Goal: Transaction & Acquisition: Purchase product/service

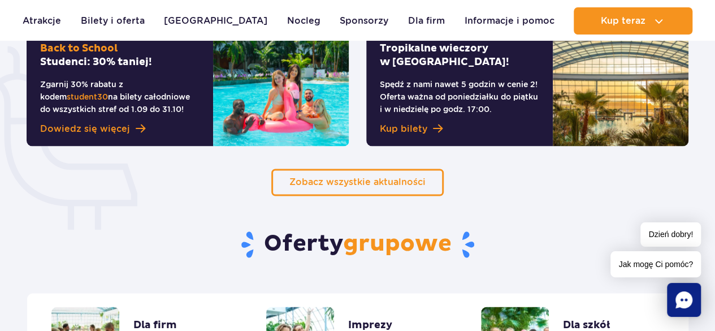
scroll to position [755, 0]
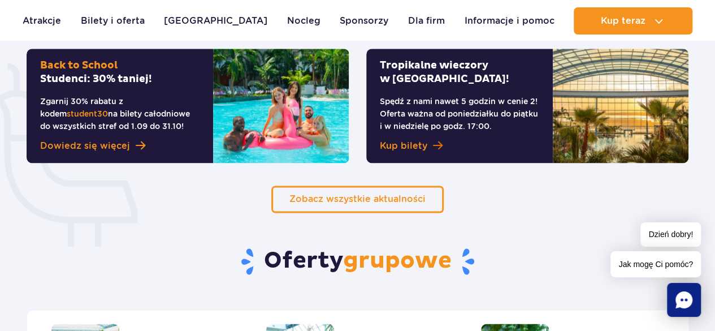
click at [415, 143] on span "Kup bilety" at bounding box center [403, 146] width 47 height 14
click at [410, 109] on p "Spędź z nami nawet 5 godzin w cenie 2! Oferta ważna od poniedziałku do piątku i…" at bounding box center [459, 113] width 159 height 37
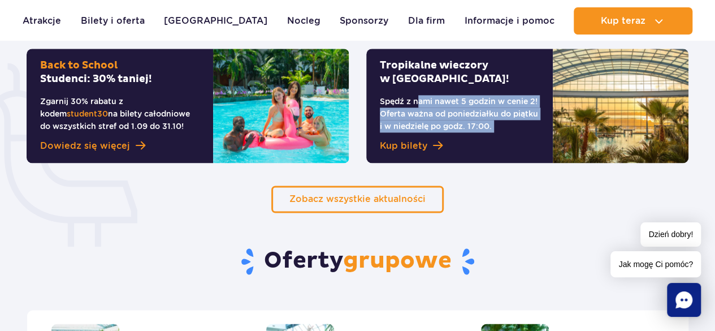
click at [410, 109] on p "Spędź z nami nawet 5 godzin w cenie 2! Oferta ważna od poniedziałku do piątku i…" at bounding box center [459, 113] width 159 height 37
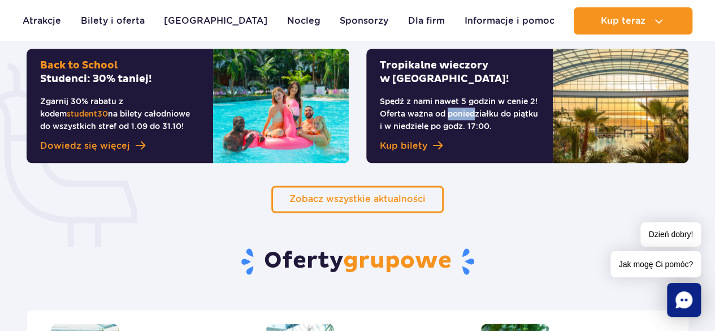
click at [410, 109] on p "Spędź z nami nawet 5 godzin w cenie 2! Oferta ważna od poniedziałku do piątku i…" at bounding box center [459, 113] width 159 height 37
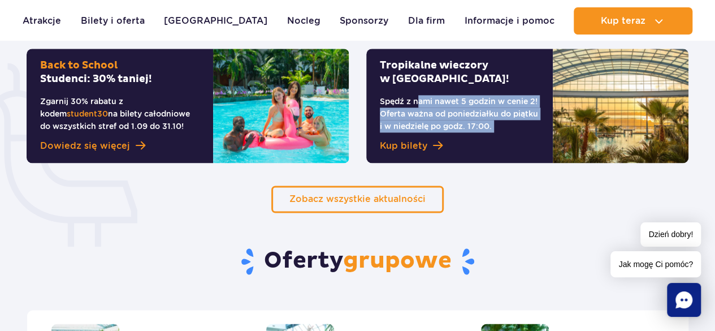
click at [410, 109] on p "Spędź z nami nawet 5 godzin w cenie 2! Oferta ważna od poniedziałku do piątku i…" at bounding box center [459, 113] width 159 height 37
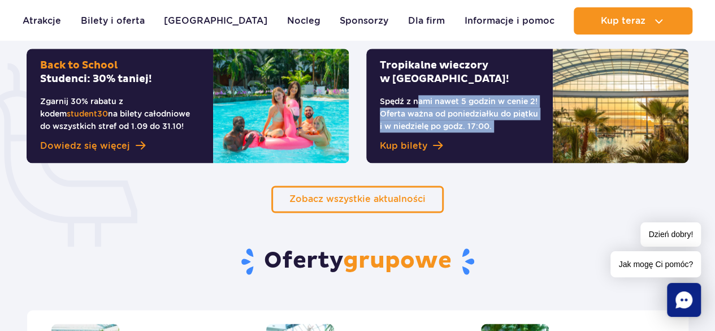
click at [410, 109] on p "Spędź z nami nawet 5 godzin w cenie 2! Oferta ważna od poniedziałku do piątku i…" at bounding box center [459, 113] width 159 height 37
click at [417, 118] on p "Spędź z nami nawet 5 godzin w cenie 2! Oferta ważna od poniedziałku do piątku i…" at bounding box center [459, 113] width 159 height 37
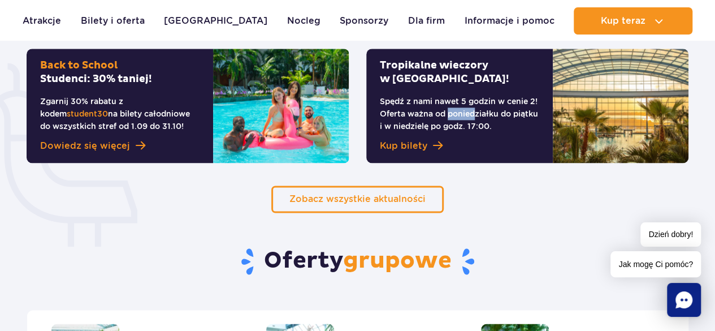
click at [417, 118] on p "Spędź z nami nawet 5 godzin w cenie 2! Oferta ważna od poniedziałku do piątku i…" at bounding box center [459, 113] width 159 height 37
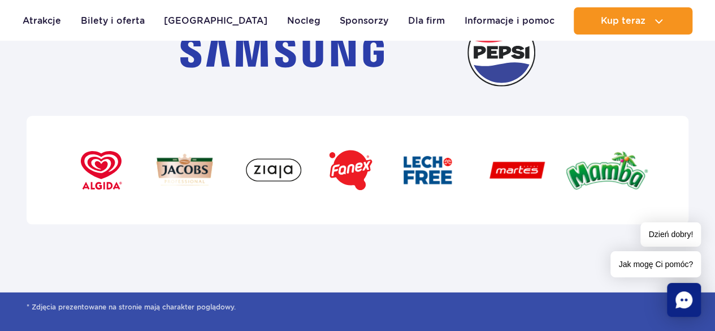
scroll to position [3676, 0]
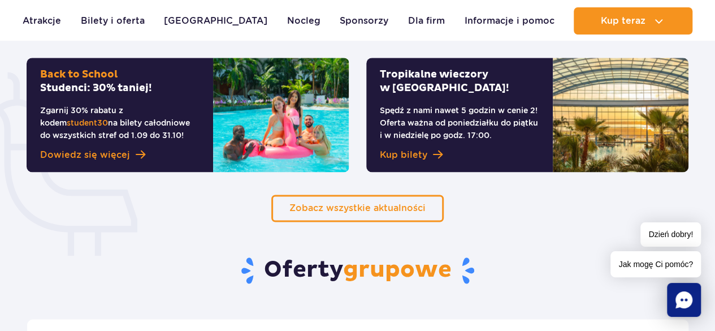
scroll to position [700, 0]
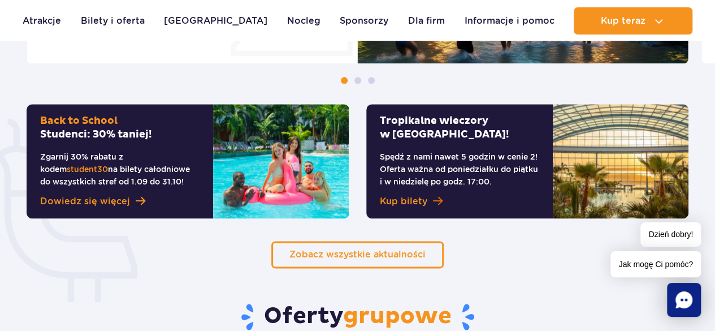
click at [415, 202] on span "Kup bilety" at bounding box center [403, 201] width 47 height 14
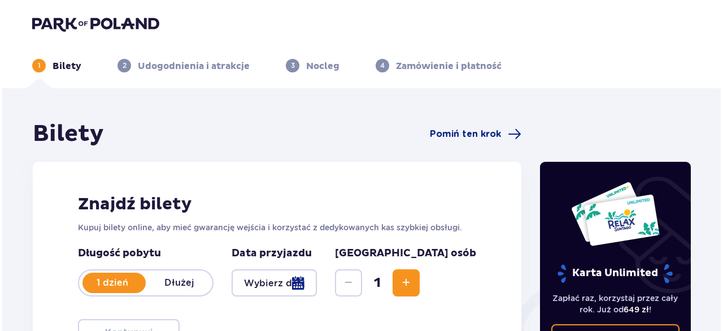
scroll to position [76, 0]
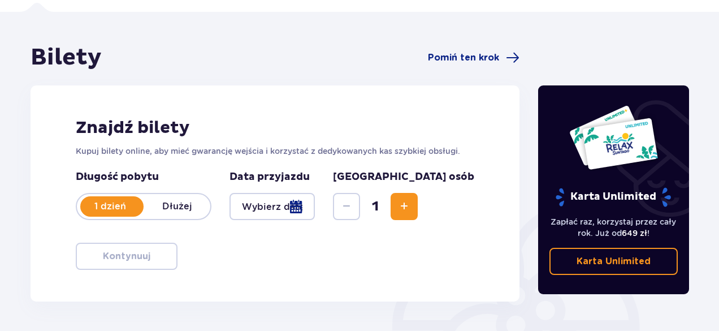
click at [310, 205] on div at bounding box center [271, 206] width 85 height 27
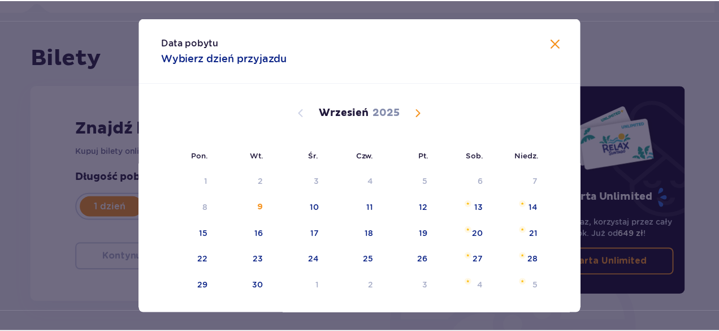
scroll to position [37, 0]
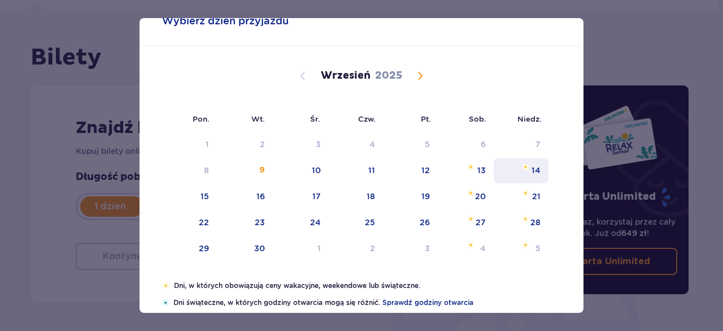
click at [528, 170] on div "14" at bounding box center [521, 170] width 55 height 25
type input "14.09.25"
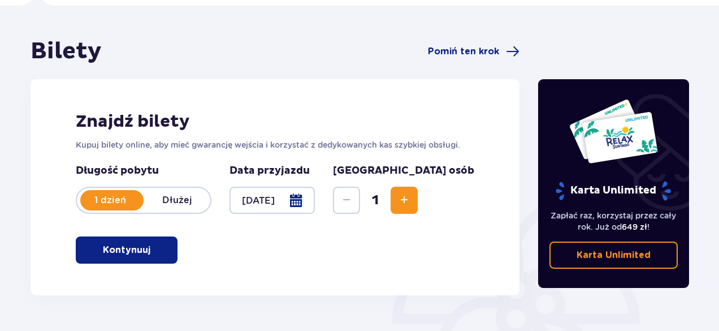
scroll to position [85, 0]
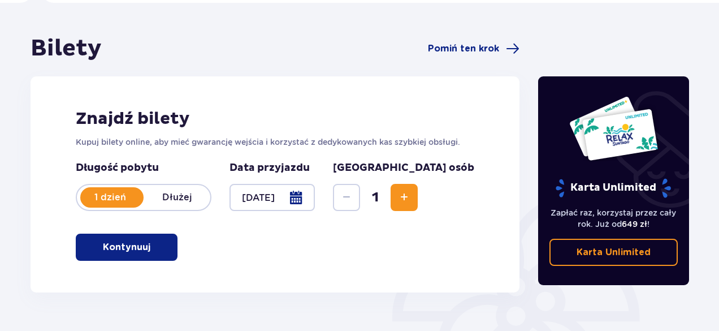
click at [470, 212] on div "Długość pobytu 1 dzień Dłużej Data przyjazdu 14.09.25 Liczba osób 1" at bounding box center [275, 192] width 398 height 63
click at [418, 210] on button "Increase" at bounding box center [404, 197] width 27 height 27
click at [411, 197] on span "Increase" at bounding box center [404, 197] width 14 height 14
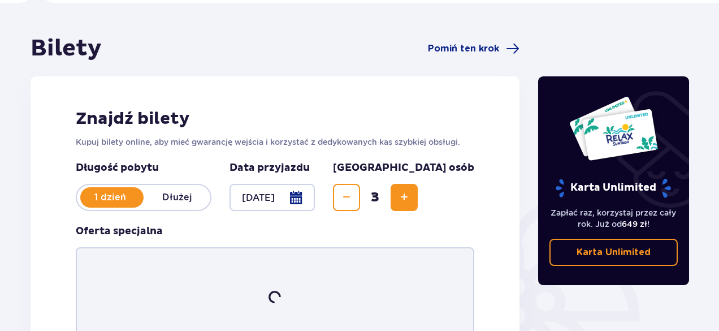
click at [411, 197] on span "Increase" at bounding box center [404, 197] width 14 height 14
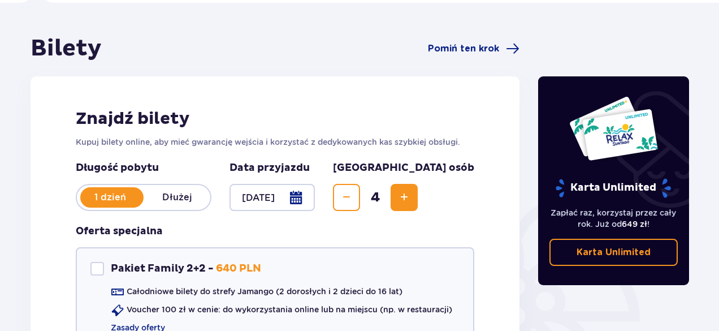
click at [411, 197] on span "Increase" at bounding box center [404, 197] width 14 height 14
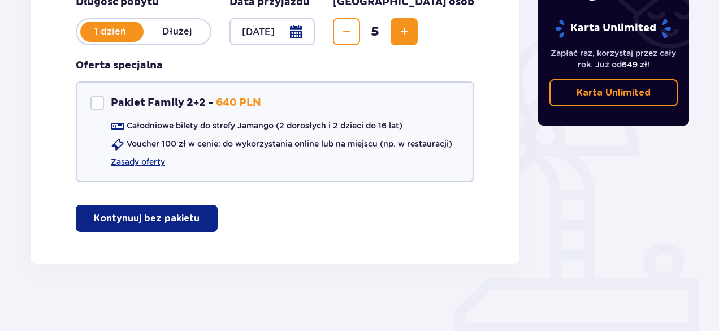
click at [235, 205] on div "Znajdź bilety Kupuj bilety online, aby mieć gwarancję wejścia i korzystać z ded…" at bounding box center [275, 87] width 489 height 353
click at [205, 219] on span "button" at bounding box center [202, 218] width 14 height 14
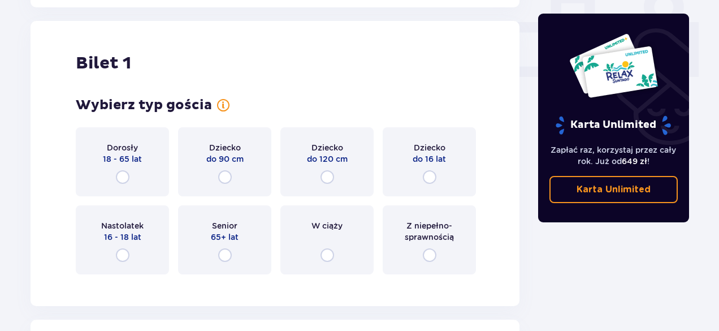
scroll to position [514, 0]
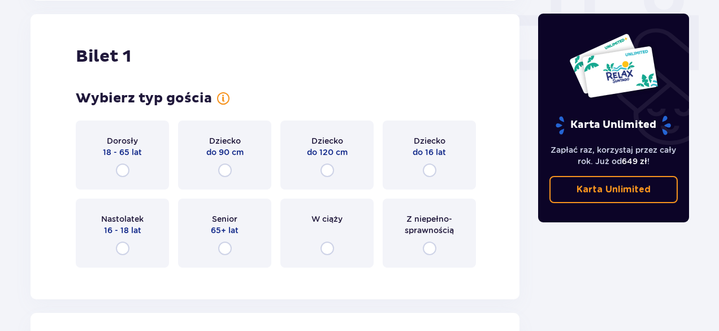
click at [127, 151] on p "18 - 65 lat" at bounding box center [122, 151] width 39 height 11
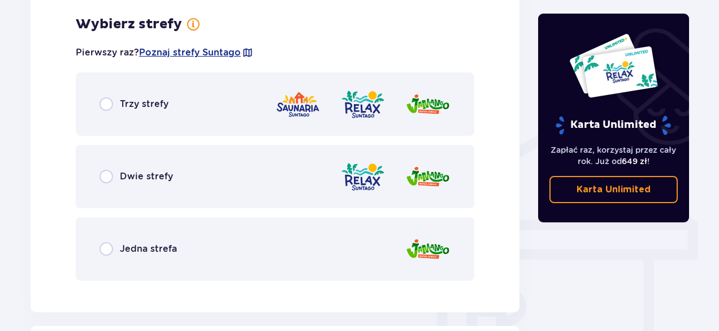
scroll to position [790, 0]
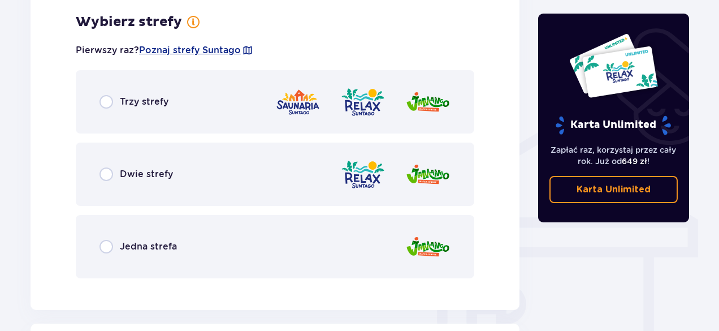
click at [137, 112] on div "Trzy strefy" at bounding box center [275, 101] width 398 height 63
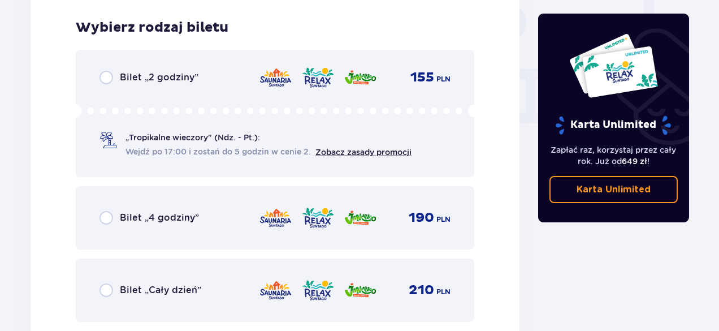
scroll to position [1077, 0]
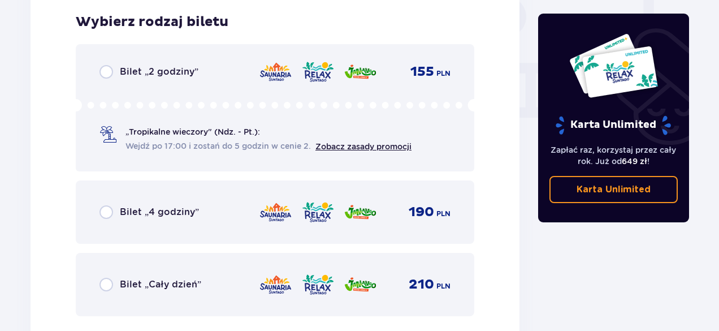
click at [120, 83] on div "Bilet „2 godziny” 155 PLN „Tropikalne wieczory" (Ndz. - Pt.): Wejdź po 17:00 i …" at bounding box center [275, 107] width 398 height 127
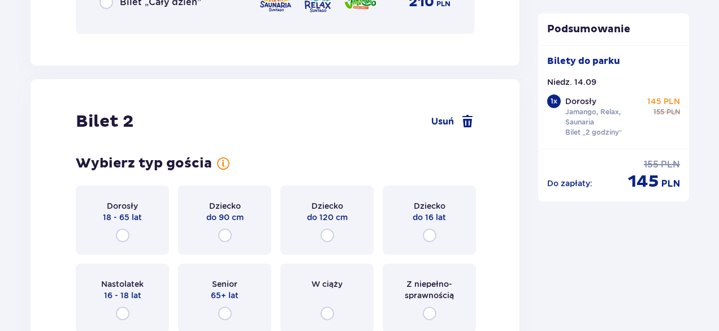
scroll to position [1379, 0]
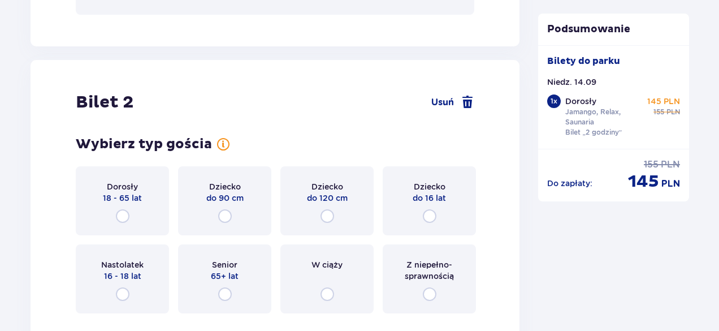
click at [151, 195] on div "Dorosły 18 - 65 lat" at bounding box center [122, 200] width 93 height 69
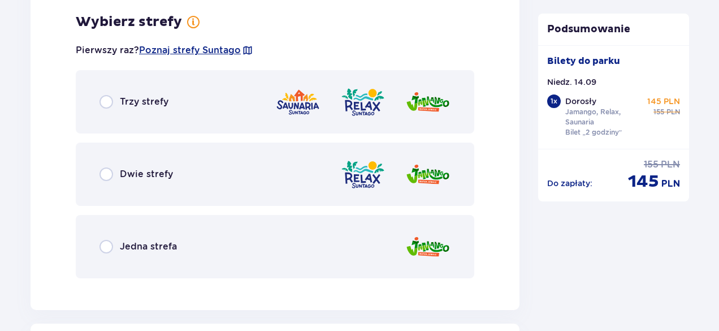
click at [199, 122] on div "Trzy strefy" at bounding box center [275, 101] width 398 height 63
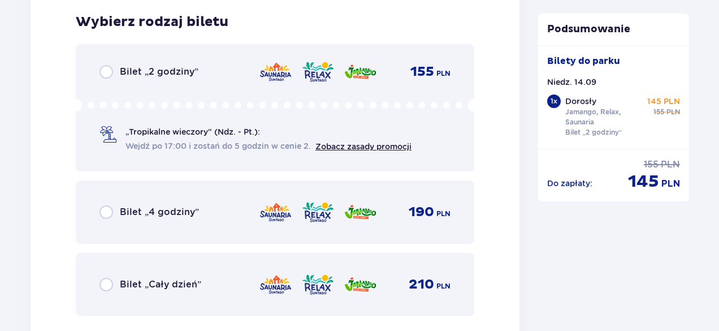
click at [203, 89] on div "Bilet „2 godziny” 155 PLN „Tropikalne wieczory" (Ndz. - Pt.): Wejdź po 17:00 i …" at bounding box center [275, 107] width 398 height 127
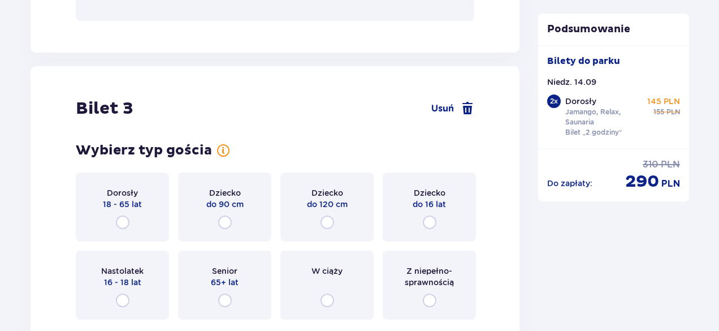
scroll to position [2373, 0]
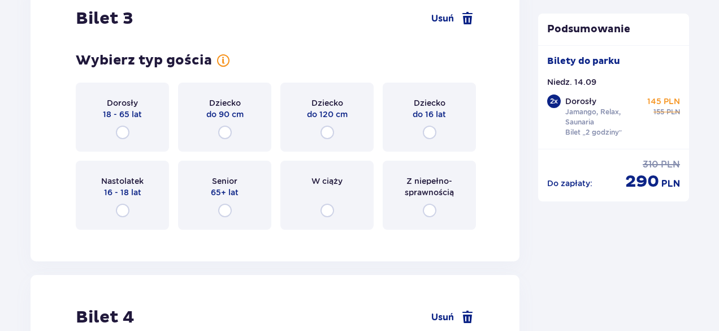
click at [130, 133] on div "Dorosły 18 - 65 lat" at bounding box center [122, 117] width 93 height 69
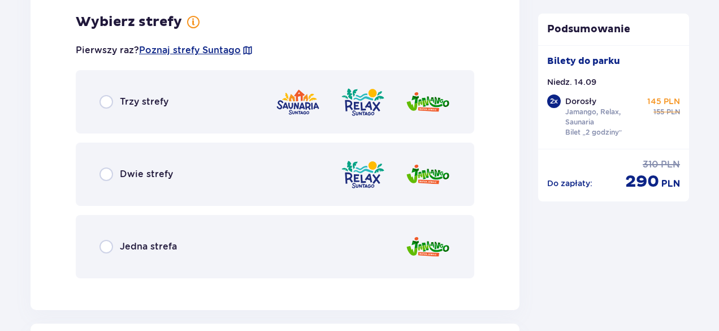
click at [161, 103] on p "Trzy strefy" at bounding box center [144, 102] width 49 height 12
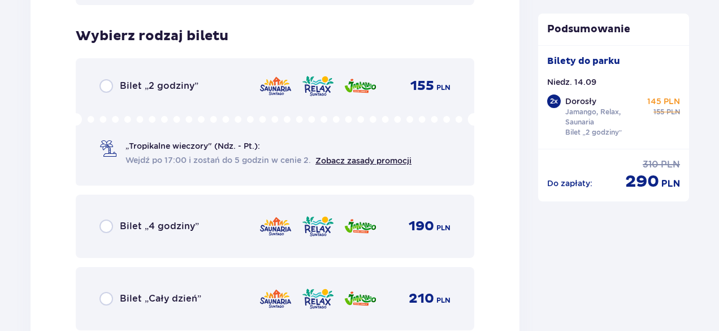
scroll to position [2898, 0]
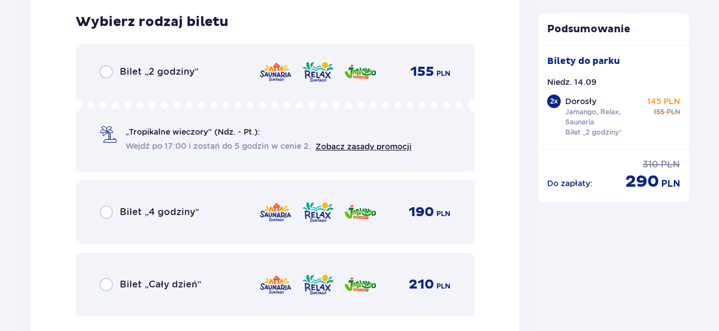
click at [154, 67] on p "Bilet „2 godziny”" at bounding box center [159, 72] width 79 height 12
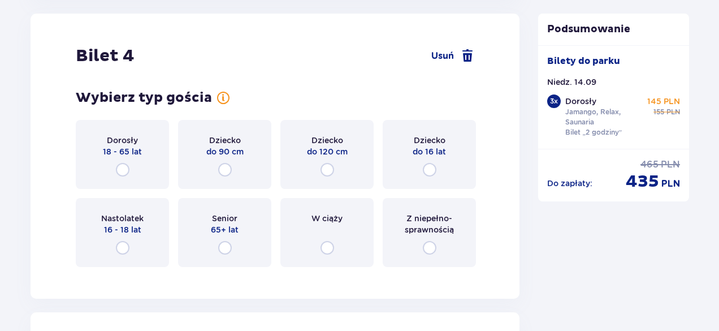
click at [131, 169] on div "Dorosły 18 - 65 lat" at bounding box center [122, 154] width 93 height 69
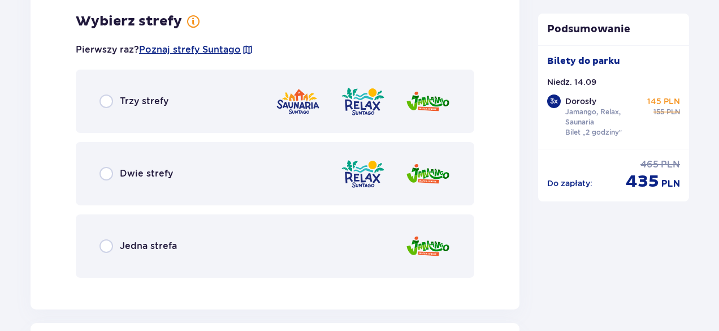
click at [171, 86] on div "Trzy strefy" at bounding box center [275, 101] width 398 height 63
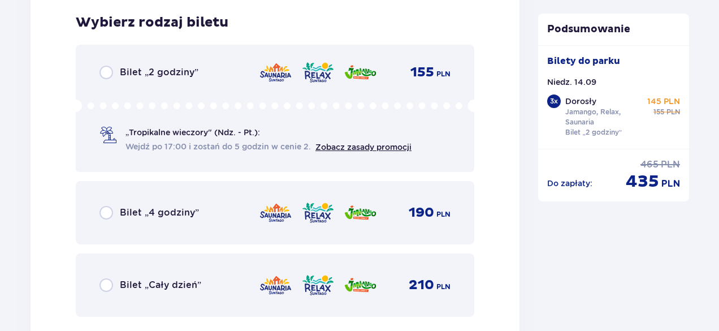
scroll to position [3809, 0]
click at [174, 72] on p "Bilet „2 godziny”" at bounding box center [159, 72] width 79 height 12
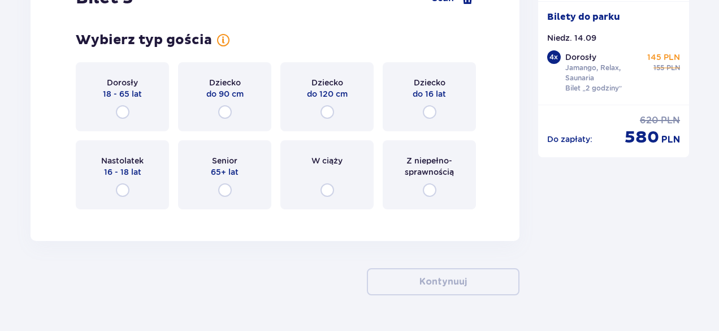
scroll to position [4215, 0]
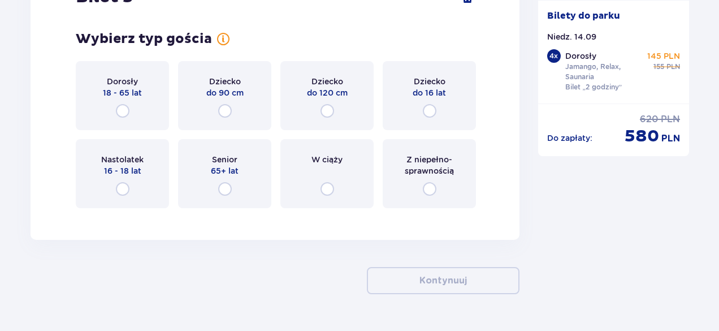
click at [142, 107] on div "Dorosły 18 - 65 lat" at bounding box center [122, 95] width 93 height 69
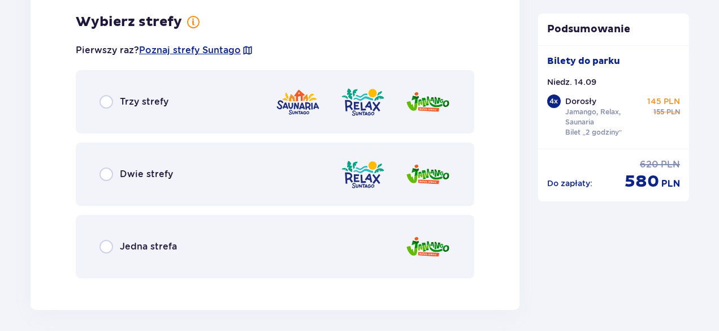
click at [161, 116] on div "Trzy strefy" at bounding box center [275, 101] width 398 height 63
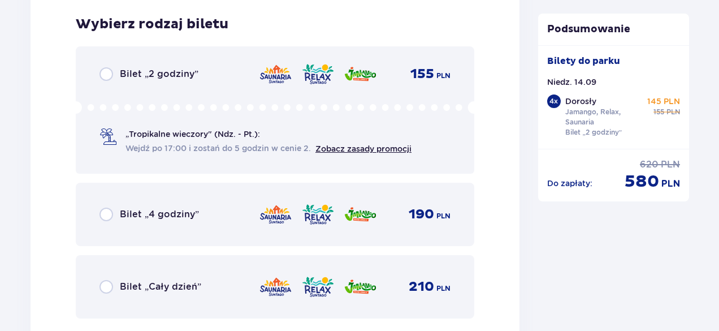
scroll to position [4720, 0]
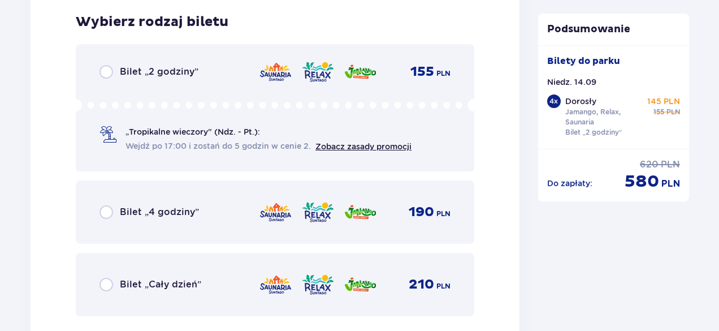
click at [171, 89] on div "Bilet „2 godziny” 155 PLN „Tropikalne wieczory" (Ndz. - Pt.): Wejdź po 17:00 i …" at bounding box center [275, 107] width 398 height 127
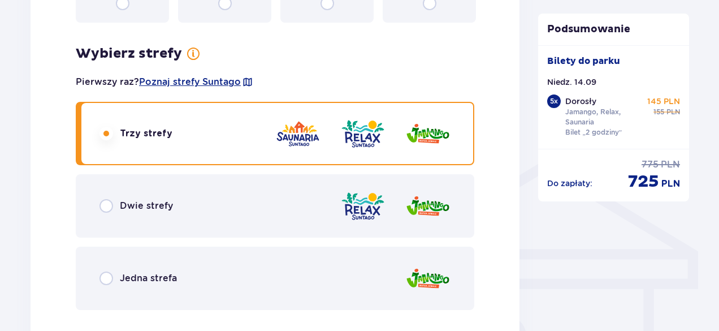
scroll to position [781, 0]
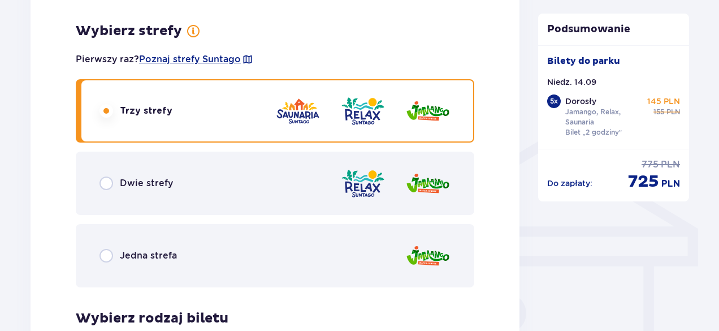
click at [268, 193] on div "Dwie strefy" at bounding box center [275, 182] width 398 height 63
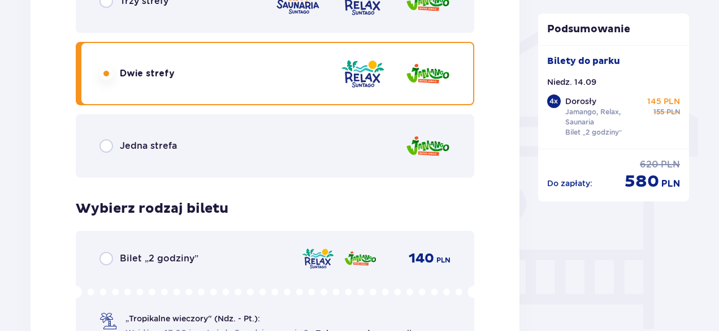
scroll to position [695, 0]
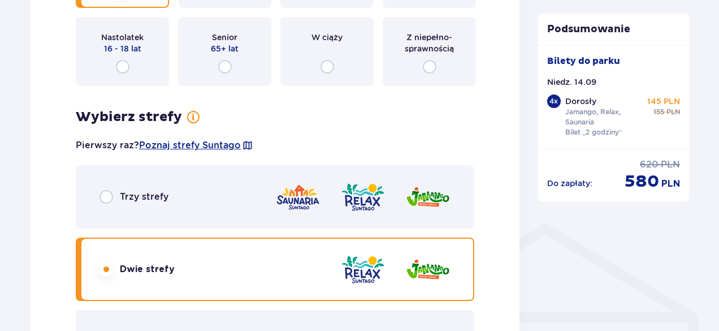
click at [187, 180] on div "Trzy strefy" at bounding box center [275, 196] width 398 height 63
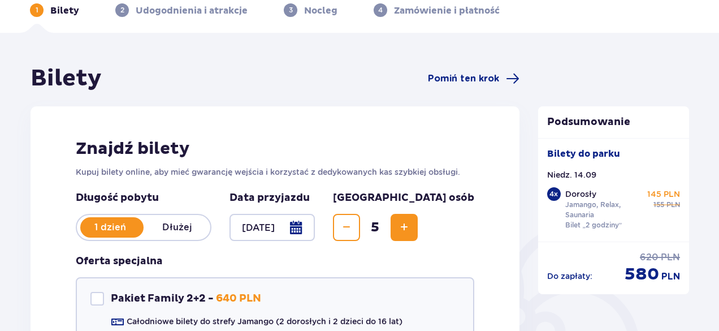
scroll to position [55, 0]
click at [76, 77] on h1 "Bilety" at bounding box center [66, 78] width 71 height 28
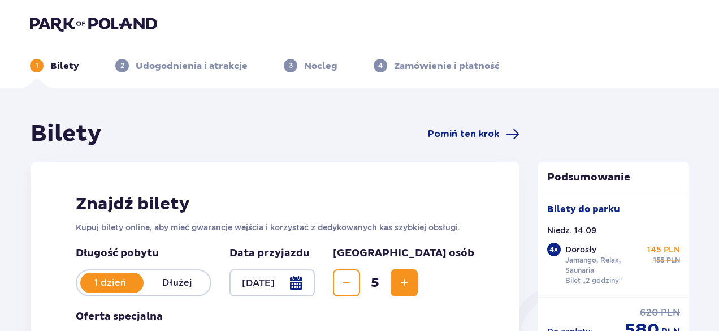
click at [201, 67] on p "Udogodnienia i atrakcje" at bounding box center [192, 66] width 112 height 12
click at [124, 24] on img at bounding box center [93, 24] width 127 height 16
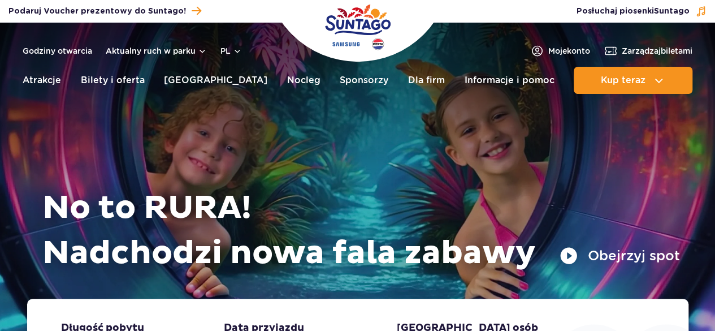
click at [387, 32] on img "Park of Poland" at bounding box center [358, 27] width 66 height 52
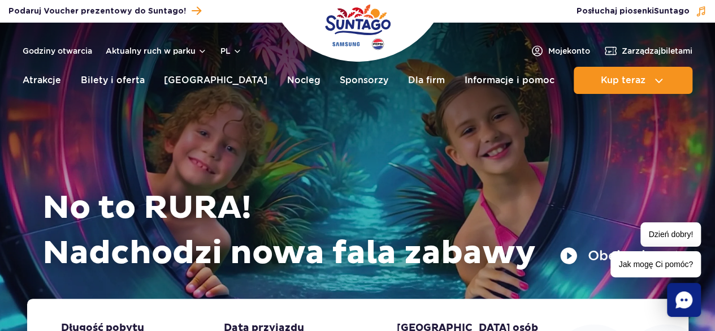
click at [387, 32] on img "Park of Poland" at bounding box center [358, 27] width 66 height 52
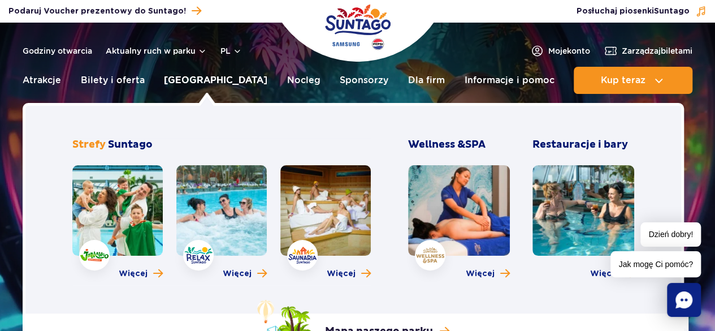
click at [189, 87] on link "[GEOGRAPHIC_DATA]" at bounding box center [215, 80] width 103 height 27
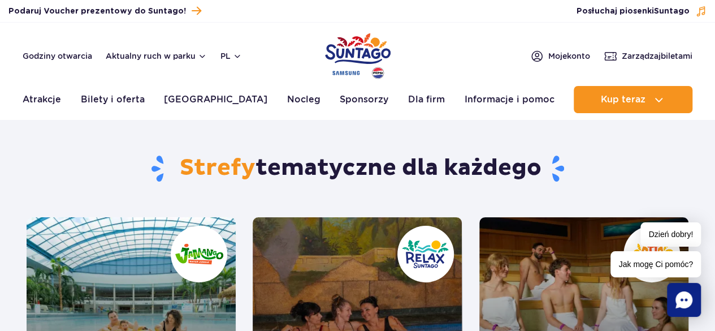
click at [235, 83] on header "Godziny otwarcia Aktualny ruch w parku pl PL EN UA Moje konto Zarządzaj biletam…" at bounding box center [357, 71] width 715 height 97
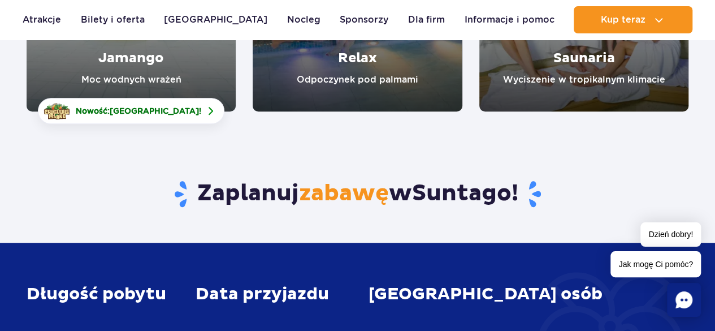
scroll to position [162, 0]
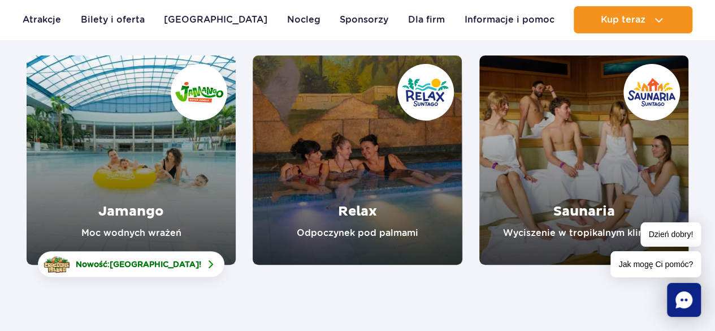
click at [432, 229] on link "Relax" at bounding box center [357, 159] width 209 height 209
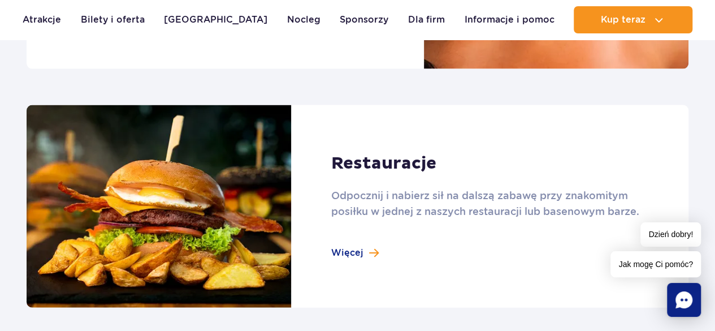
scroll to position [1189, 0]
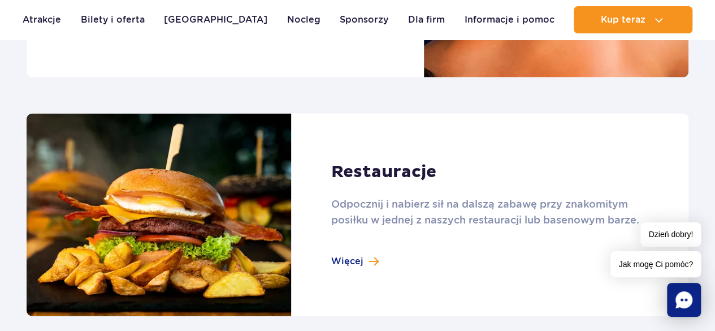
click at [346, 253] on link at bounding box center [358, 215] width 662 height 203
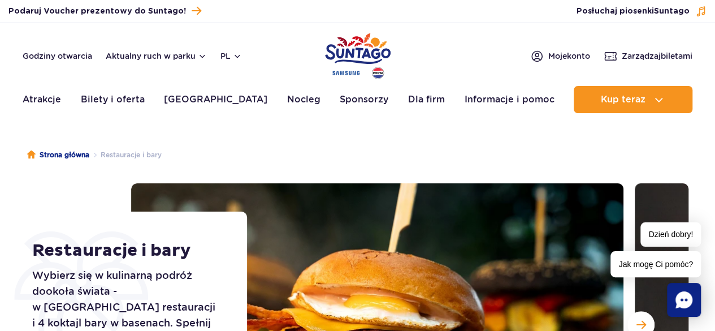
click at [354, 58] on img "Park of Poland" at bounding box center [358, 56] width 66 height 52
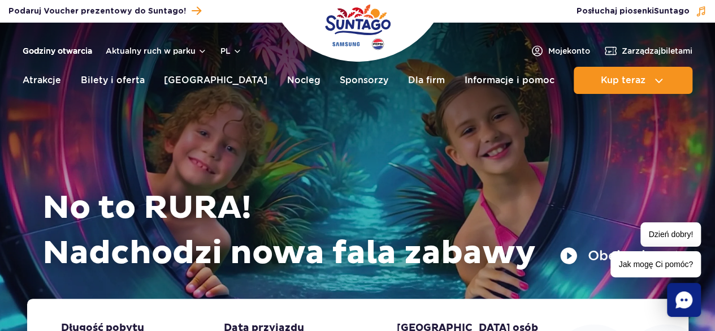
click at [70, 55] on link "Godziny otwarcia" at bounding box center [58, 50] width 70 height 11
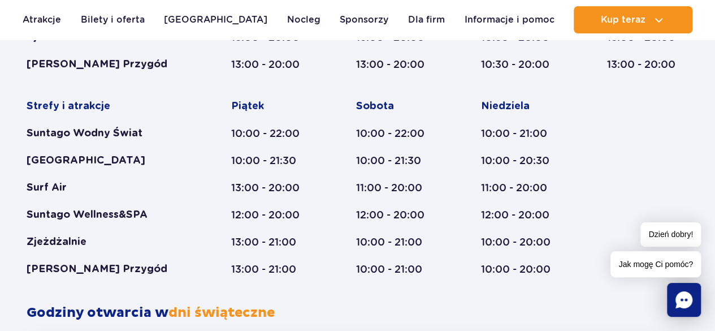
scroll to position [719, 0]
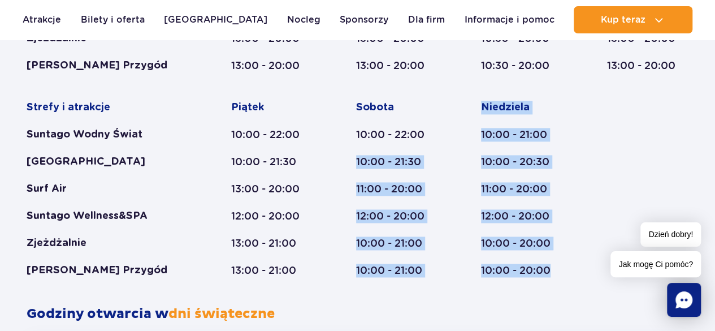
drag, startPoint x: 570, startPoint y: 279, endPoint x: 458, endPoint y: 143, distance: 176.2
click at [458, 143] on div "Styczeń - Grudzień Dni świąteczne Strefy i atrakcje Suntago Wodny Świat Crocodi…" at bounding box center [357, 83] width 679 height 444
click at [519, 206] on div "[DATE] 10:00 - 21:00 10:00 - 20:30 11:00 - 20:00 12:00 - 20:00 10:00 - 20:00 10…" at bounding box center [522, 189] width 83 height 176
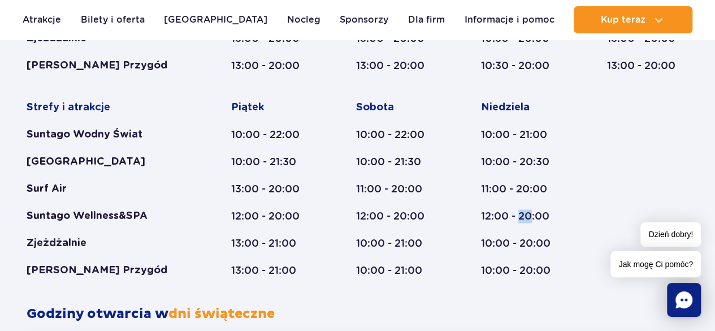
click at [519, 206] on div "[DATE] 10:00 - 21:00 10:00 - 20:30 11:00 - 20:00 12:00 - 20:00 10:00 - 20:00 10…" at bounding box center [522, 189] width 83 height 176
click at [541, 247] on div "10:00 - 20:00" at bounding box center [522, 243] width 83 height 14
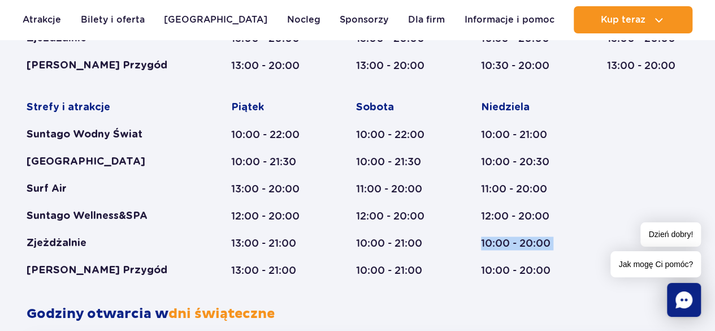
click at [541, 247] on div "10:00 - 20:00" at bounding box center [522, 243] width 83 height 14
click at [543, 265] on div "10:00 - 20:00" at bounding box center [522, 270] width 83 height 14
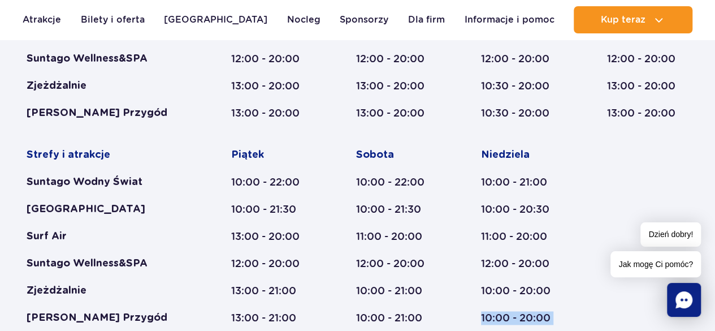
scroll to position [674, 0]
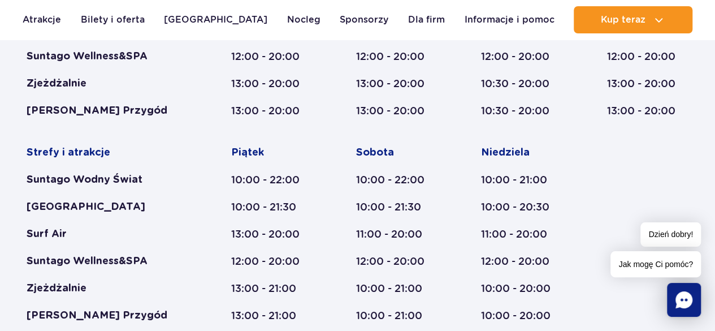
click at [522, 215] on div "[DATE] 10:00 - 21:00 10:00 - 20:30 11:00 - 20:00 12:00 - 20:00 10:00 - 20:00 10…" at bounding box center [522, 234] width 83 height 176
click at [522, 215] on div "Niedziela 10:00 - 21:00 10:00 - 20:30 11:00 - 20:00 12:00 - 20:00 10:00 - 20:00…" at bounding box center [522, 234] width 83 height 176
click at [527, 229] on div "11:00 - 20:00" at bounding box center [522, 234] width 83 height 14
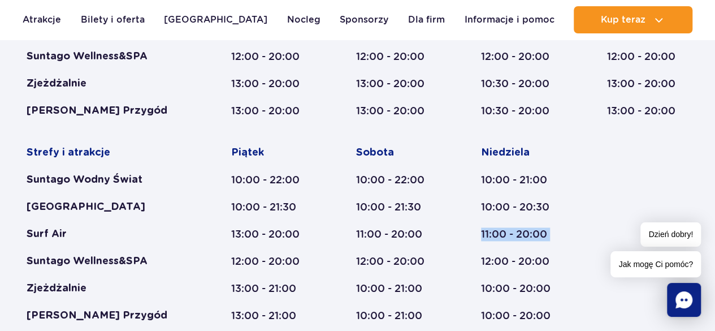
click at [527, 229] on div "11:00 - 20:00" at bounding box center [522, 234] width 83 height 14
click at [534, 247] on div "Niedziela 10:00 - 21:00 10:00 - 20:30 11:00 - 20:00 12:00 - 20:00 10:00 - 20:00…" at bounding box center [522, 234] width 83 height 176
click at [542, 259] on div "12:00 - 20:00" at bounding box center [522, 261] width 83 height 14
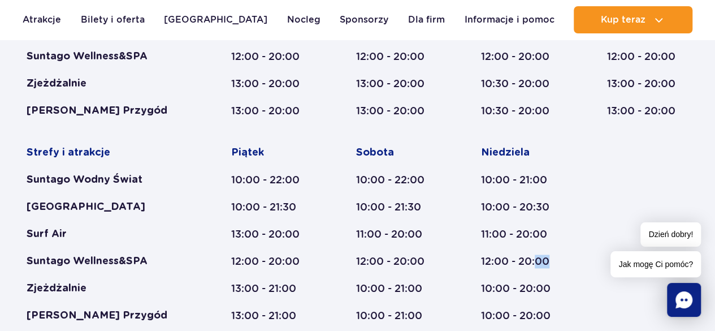
click at [542, 259] on div "12:00 - 20:00" at bounding box center [522, 261] width 83 height 14
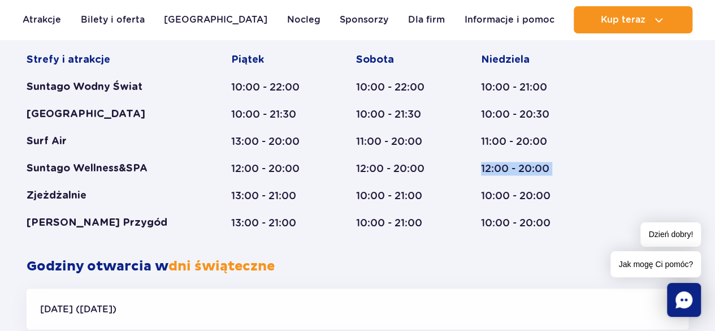
scroll to position [768, 0]
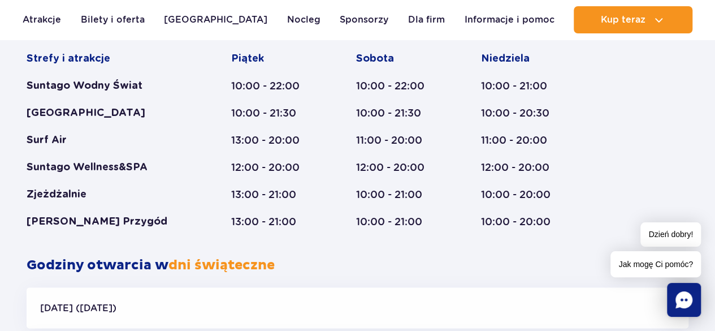
click at [524, 233] on div "Styczeń - Grudzień Dni świąteczne Strefy i atrakcje Suntago Wodny Świat Crocodi…" at bounding box center [357, 34] width 679 height 444
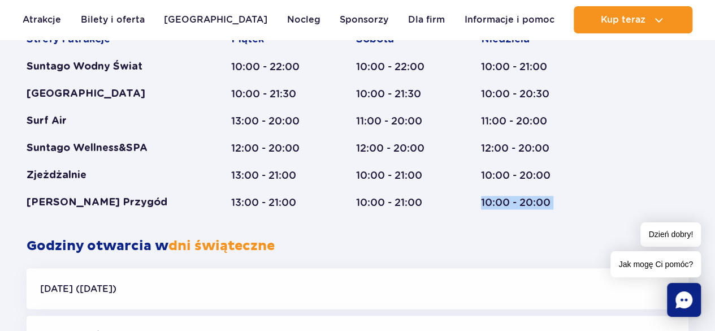
scroll to position [788, 0]
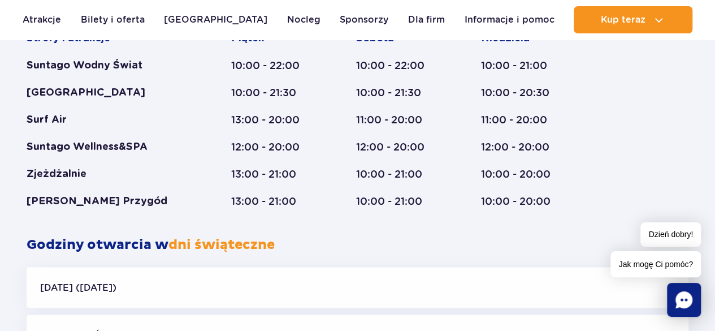
click at [510, 155] on div "Niedziela 10:00 - 21:00 10:00 - 20:30 11:00 - 20:00 12:00 - 20:00 10:00 - 20:00…" at bounding box center [522, 120] width 83 height 176
click at [204, 22] on link "[GEOGRAPHIC_DATA]" at bounding box center [215, 19] width 103 height 27
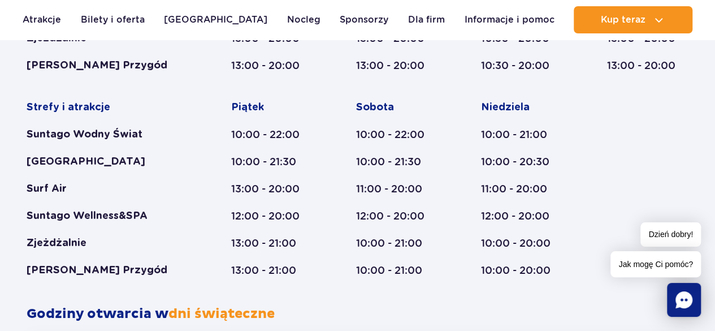
scroll to position [719, 0]
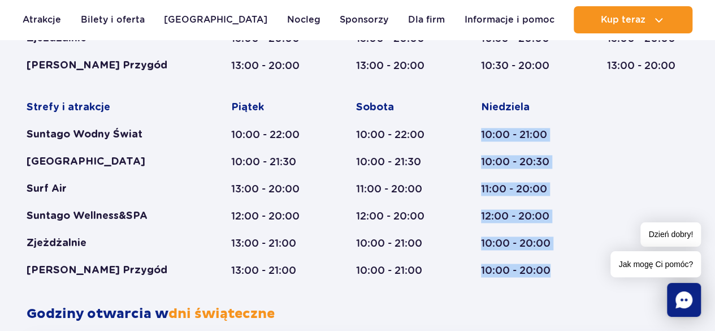
drag, startPoint x: 565, startPoint y: 279, endPoint x: 470, endPoint y: 123, distance: 182.3
click at [470, 123] on div "Styczeń - Grudzień Dni świąteczne Strefy i atrakcje Suntago Wodny Świat Crocodi…" at bounding box center [357, 83] width 679 height 444
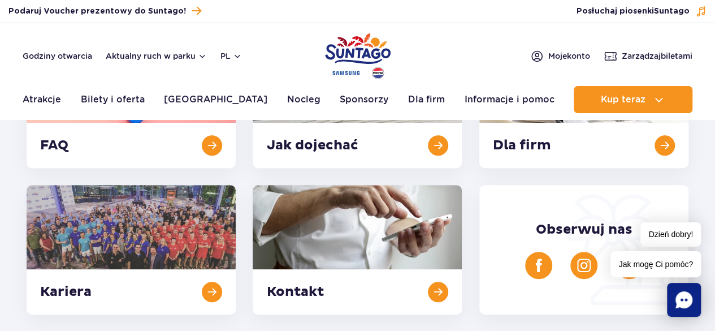
scroll to position [0, 0]
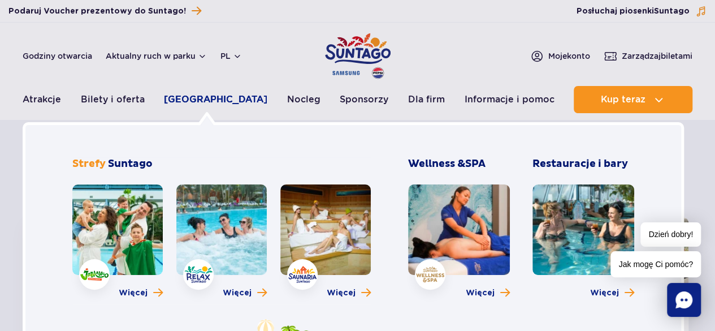
click at [194, 105] on link "[GEOGRAPHIC_DATA]" at bounding box center [215, 99] width 103 height 27
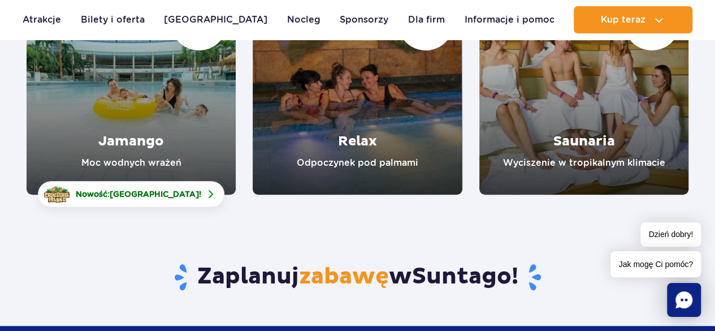
scroll to position [231, 0]
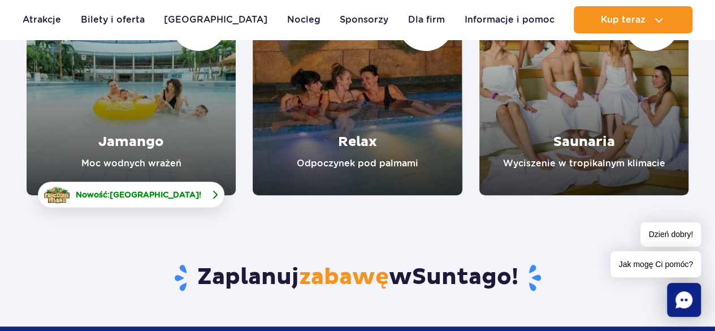
click at [162, 190] on span "[GEOGRAPHIC_DATA]" at bounding box center [154, 194] width 89 height 9
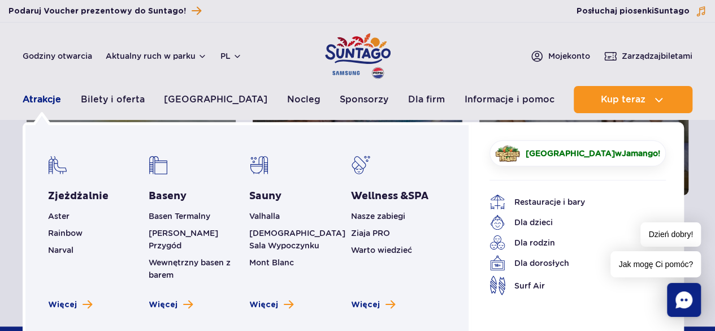
scroll to position [0, 0]
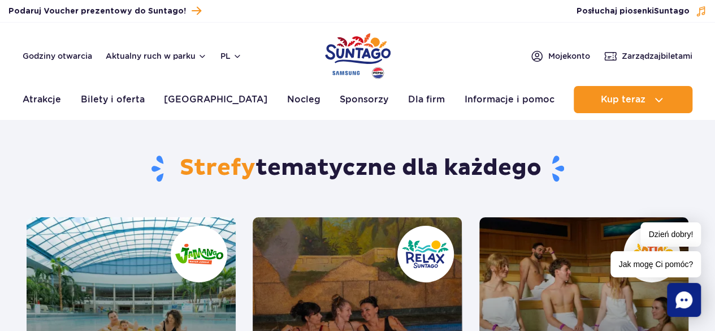
click at [61, 50] on div "Godziny otwarcia Aktualny ruch w parku pl PL EN UA" at bounding box center [132, 56] width 219 height 14
click at [64, 57] on link "Godziny otwarcia" at bounding box center [58, 55] width 70 height 11
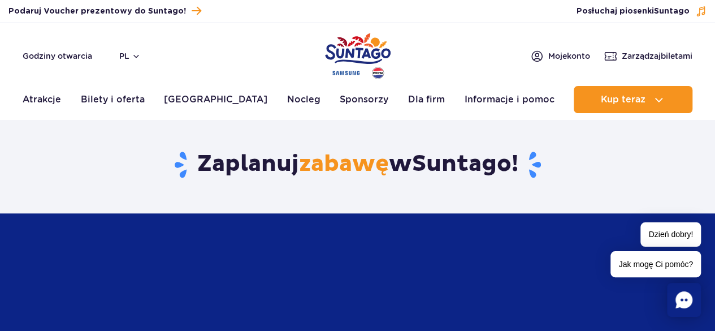
scroll to position [2610, 0]
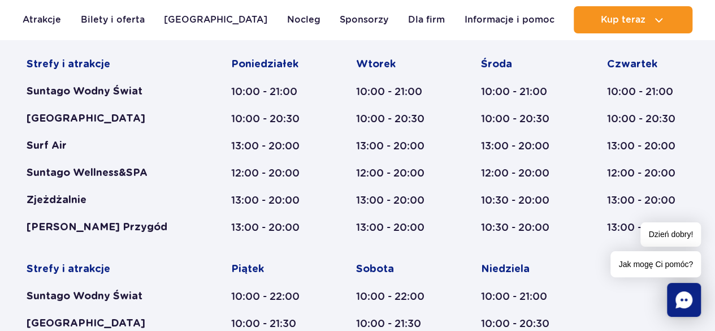
scroll to position [431, 0]
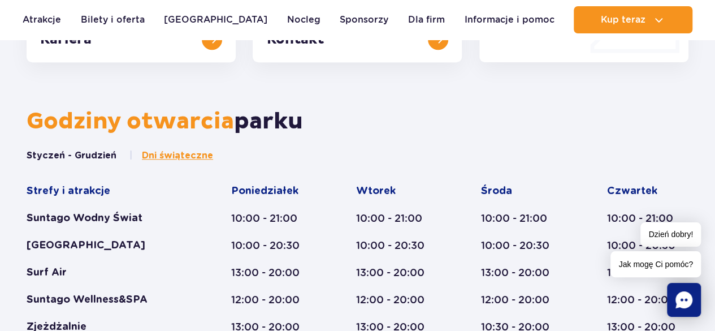
click at [187, 157] on span "Dni świąteczne" at bounding box center [177, 155] width 71 height 12
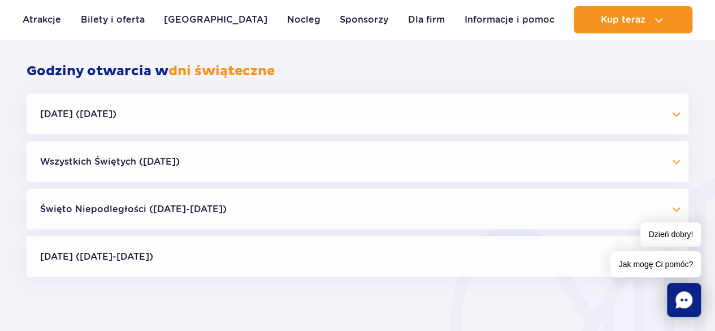
scroll to position [932, 0]
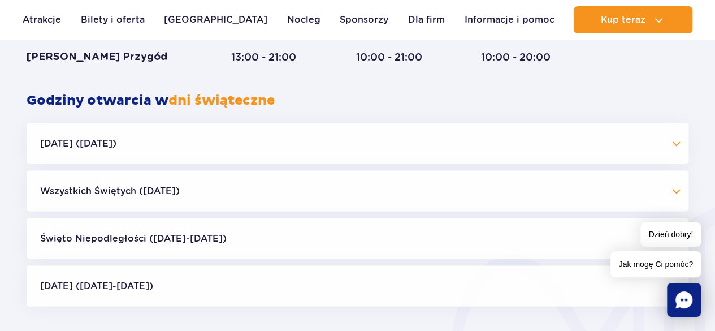
click at [204, 272] on button "Boże Narodzenie (23.12-01.01.26)" at bounding box center [358, 285] width 662 height 41
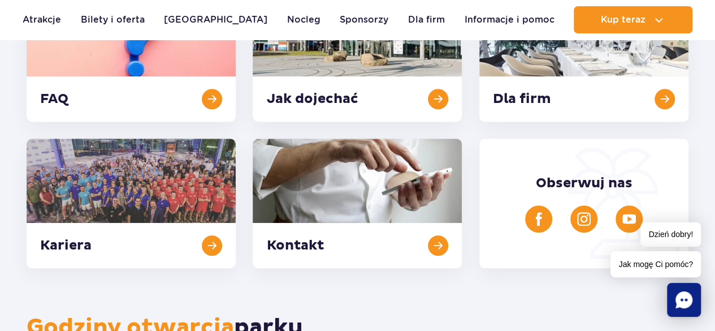
scroll to position [0, 0]
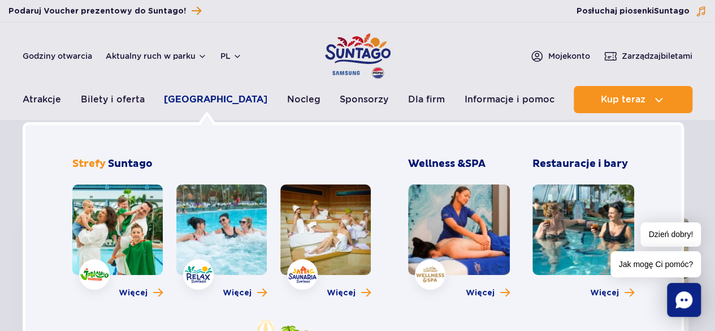
click at [197, 94] on link "[GEOGRAPHIC_DATA]" at bounding box center [215, 99] width 103 height 27
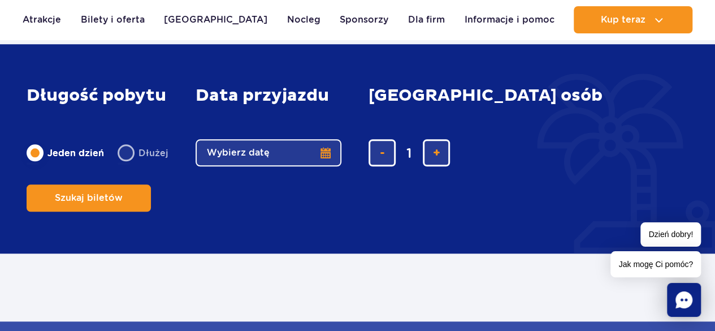
scroll to position [509, 0]
